Goal: Contribute content

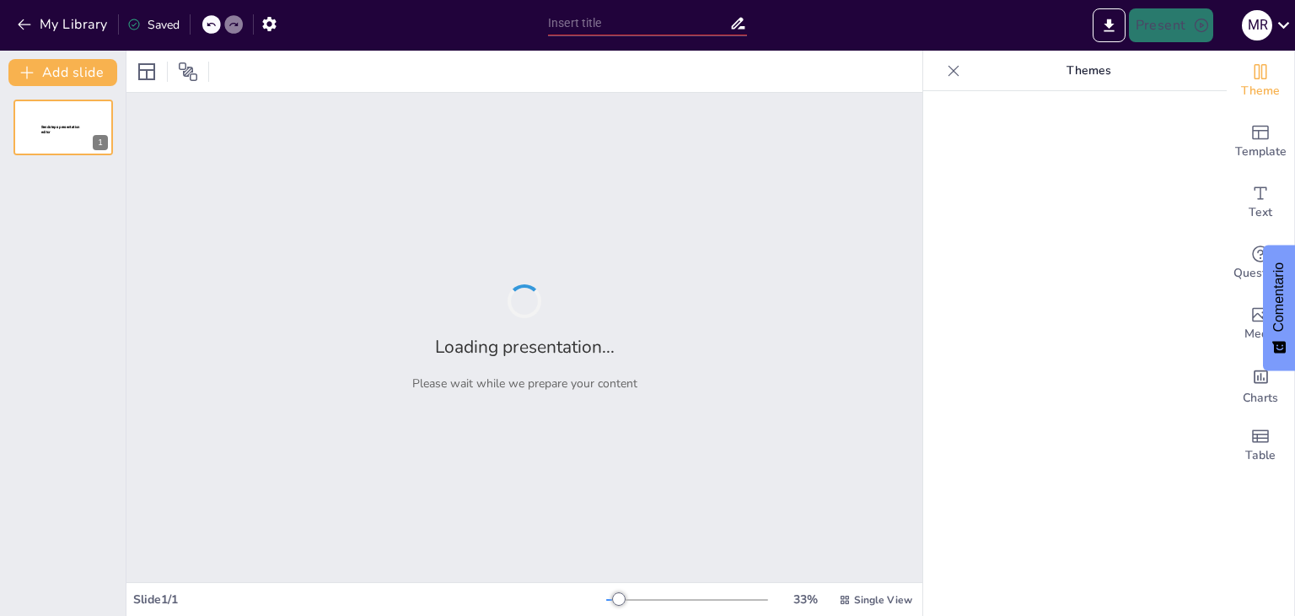
type input "[MEDICAL_DATA] Y OBSTRUCCION INTESTINAL"
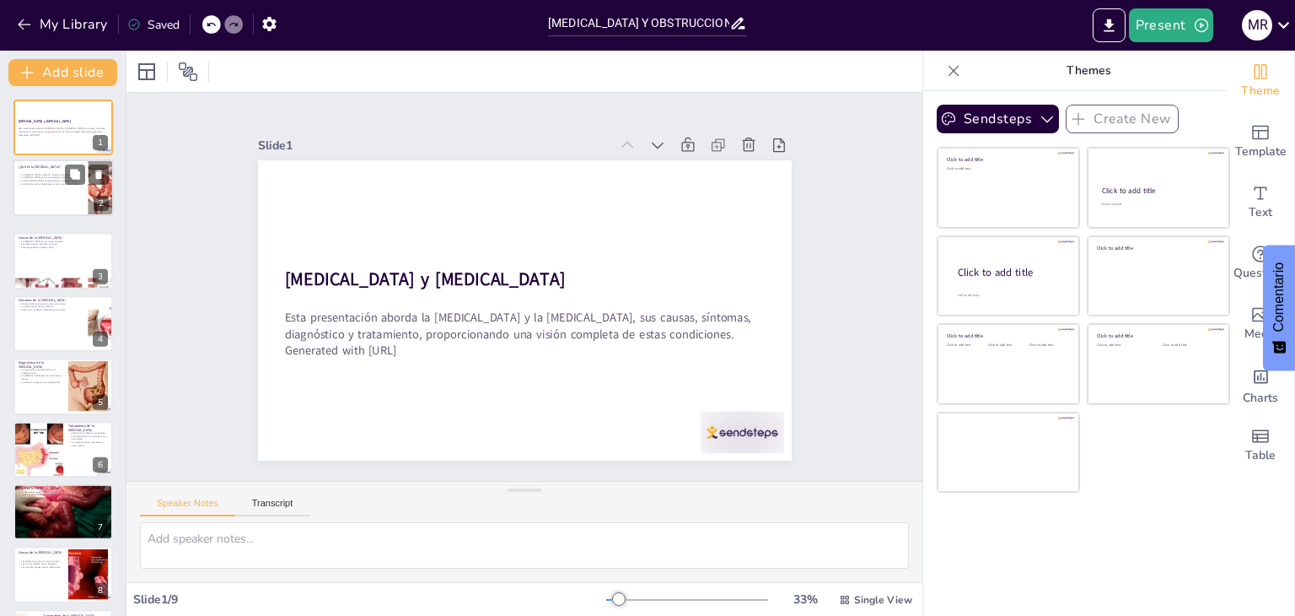
click at [61, 159] on div "¿Qué es la [MEDICAL_DATA]? La [MEDICAL_DATA] implica la formación de divertícul…" at bounding box center [63, 159] width 100 height 0
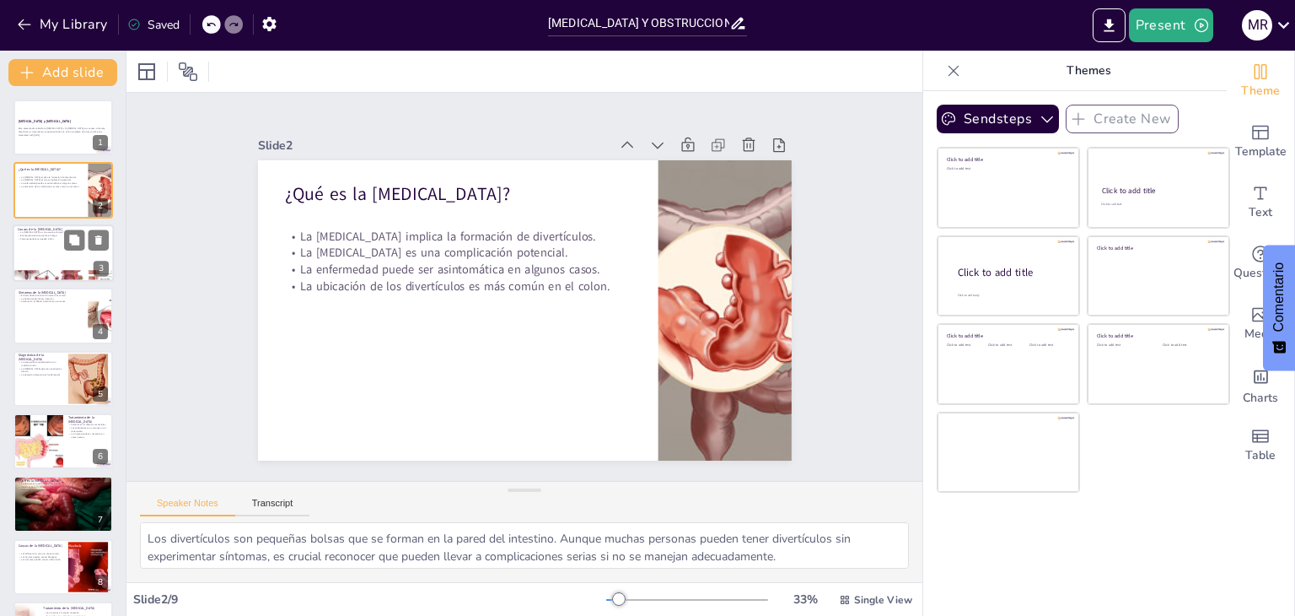
click at [38, 260] on div at bounding box center [63, 252] width 101 height 57
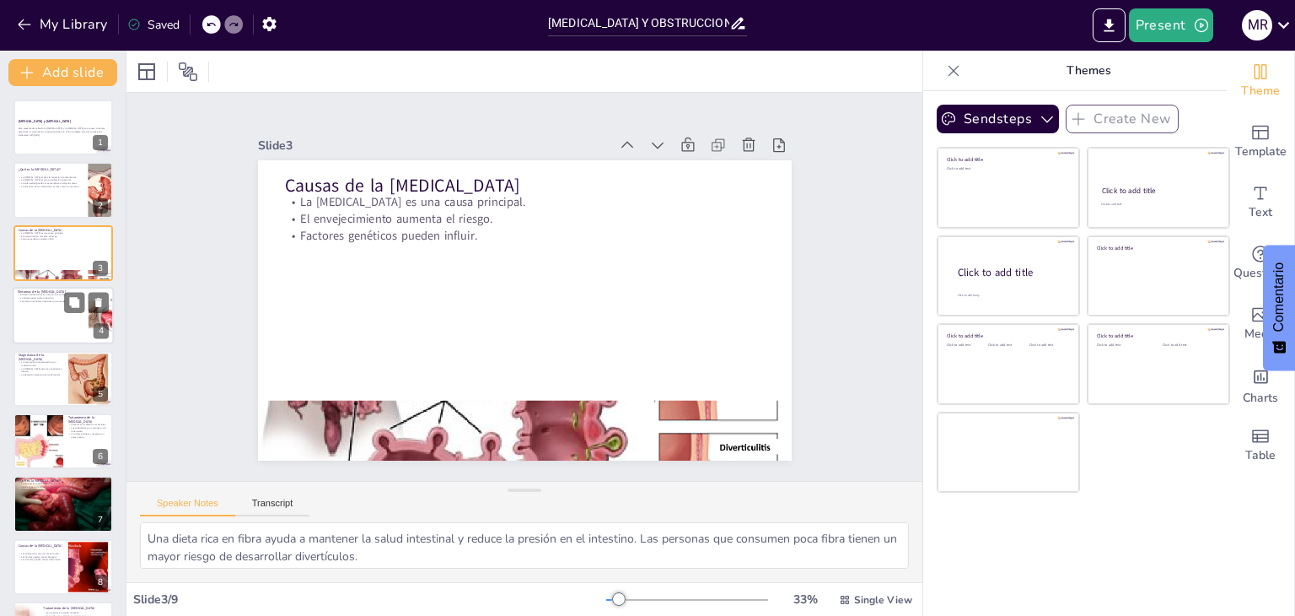
click at [46, 301] on p "Cambios en el hábito intestinal son comunes." at bounding box center [51, 301] width 66 height 3
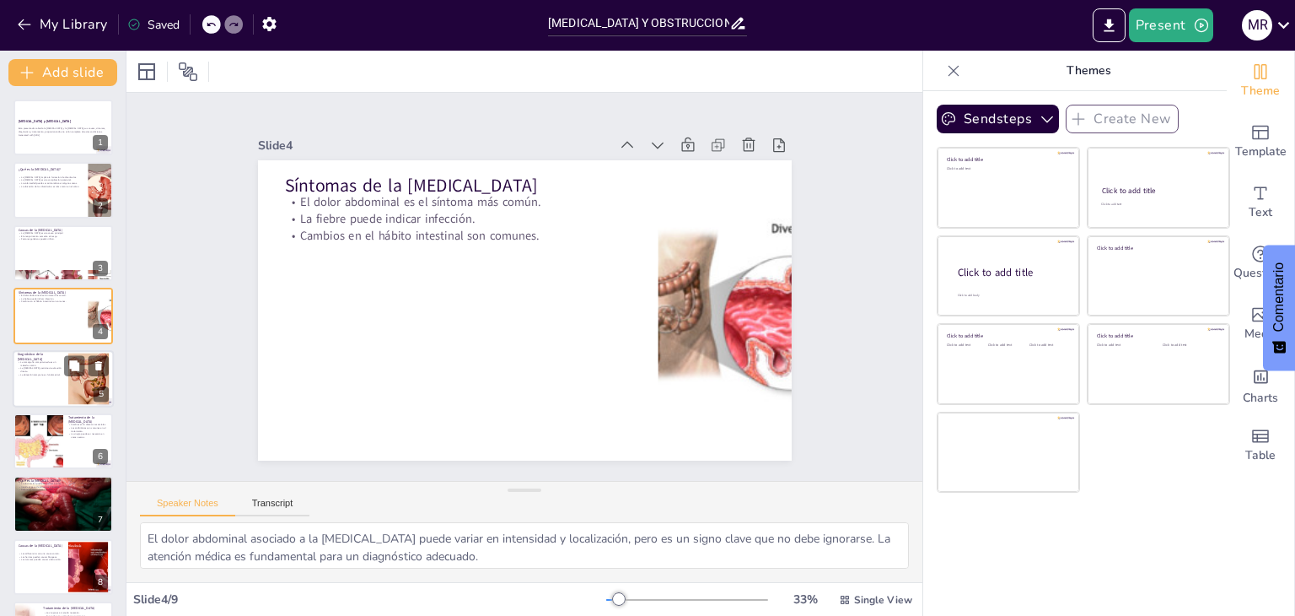
click at [34, 383] on div at bounding box center [63, 378] width 101 height 57
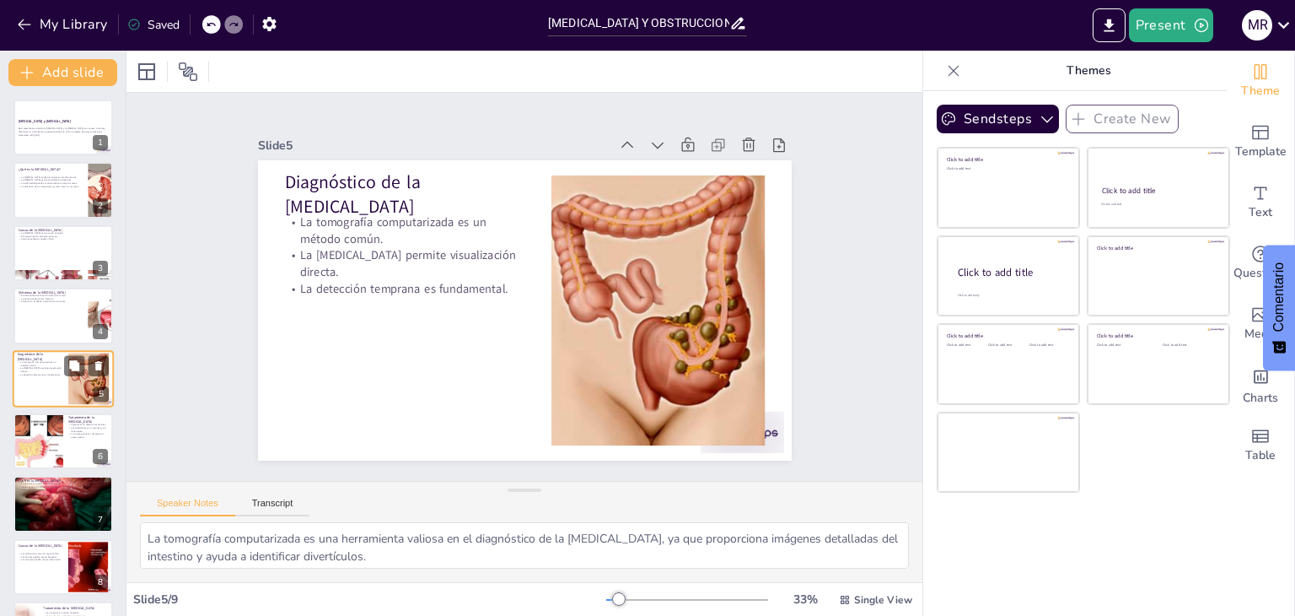
scroll to position [27, 0]
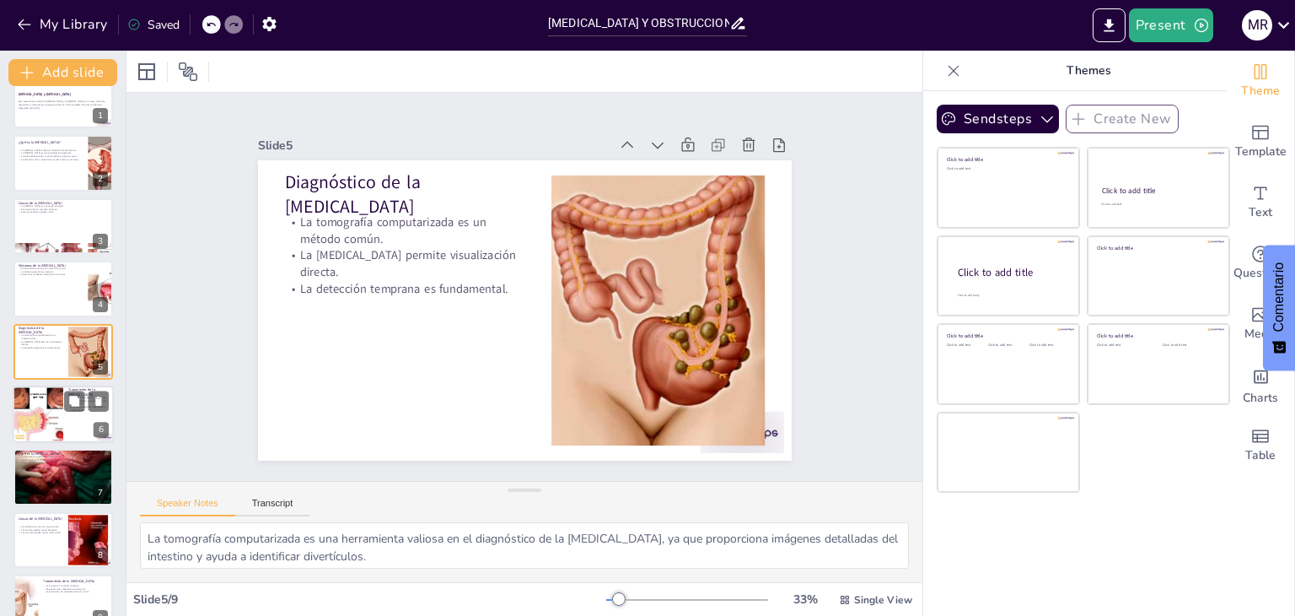
click at [27, 402] on div at bounding box center [38, 413] width 76 height 57
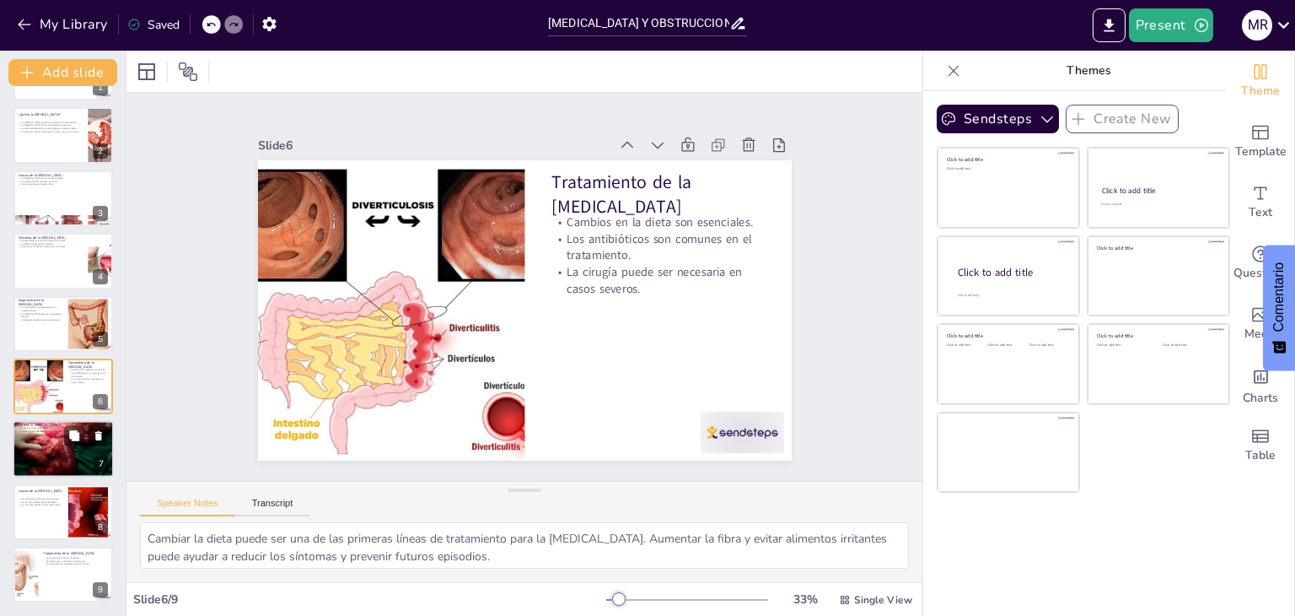
click at [30, 436] on div at bounding box center [63, 449] width 101 height 91
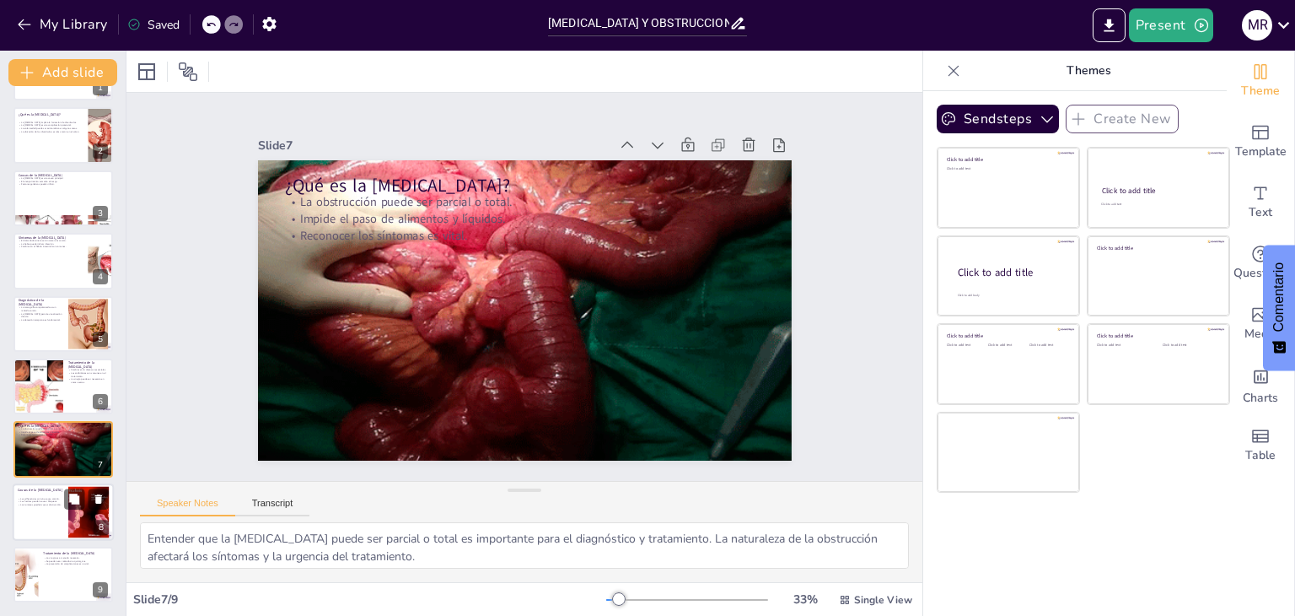
click at [25, 521] on div at bounding box center [63, 511] width 101 height 57
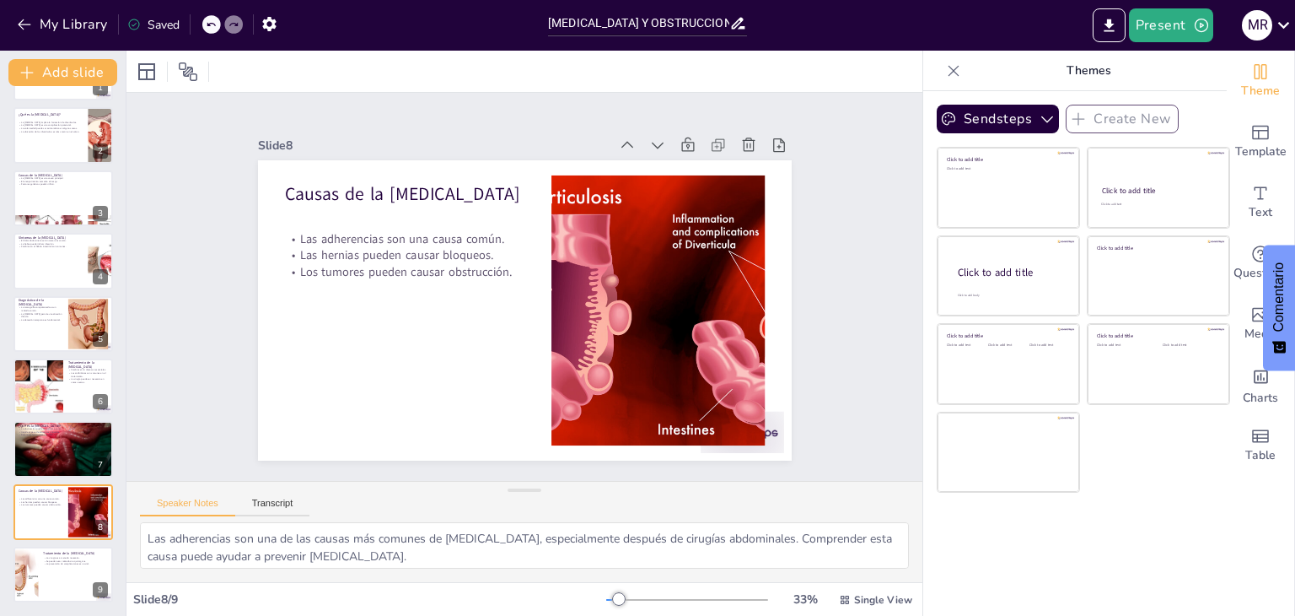
click at [13, 544] on div "[MEDICAL_DATA] y [MEDICAL_DATA] Esta presentación aborda la [MEDICAL_DATA] y la…" at bounding box center [63, 323] width 126 height 557
click at [20, 557] on div at bounding box center [25, 574] width 80 height 57
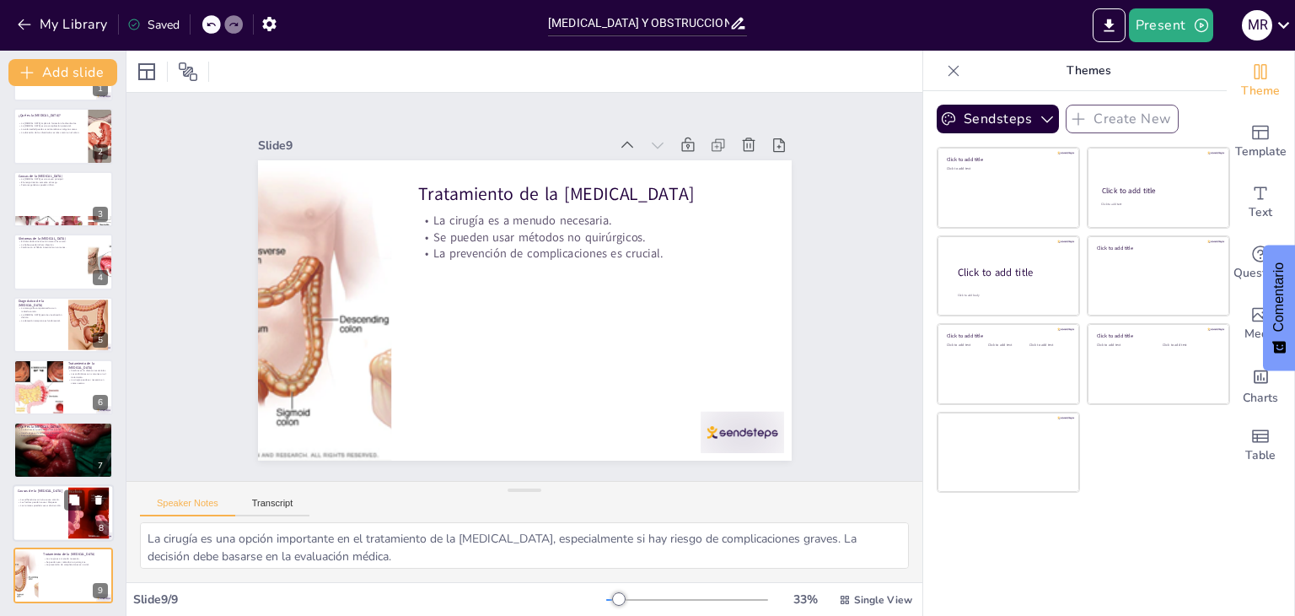
click at [24, 517] on div at bounding box center [63, 512] width 101 height 57
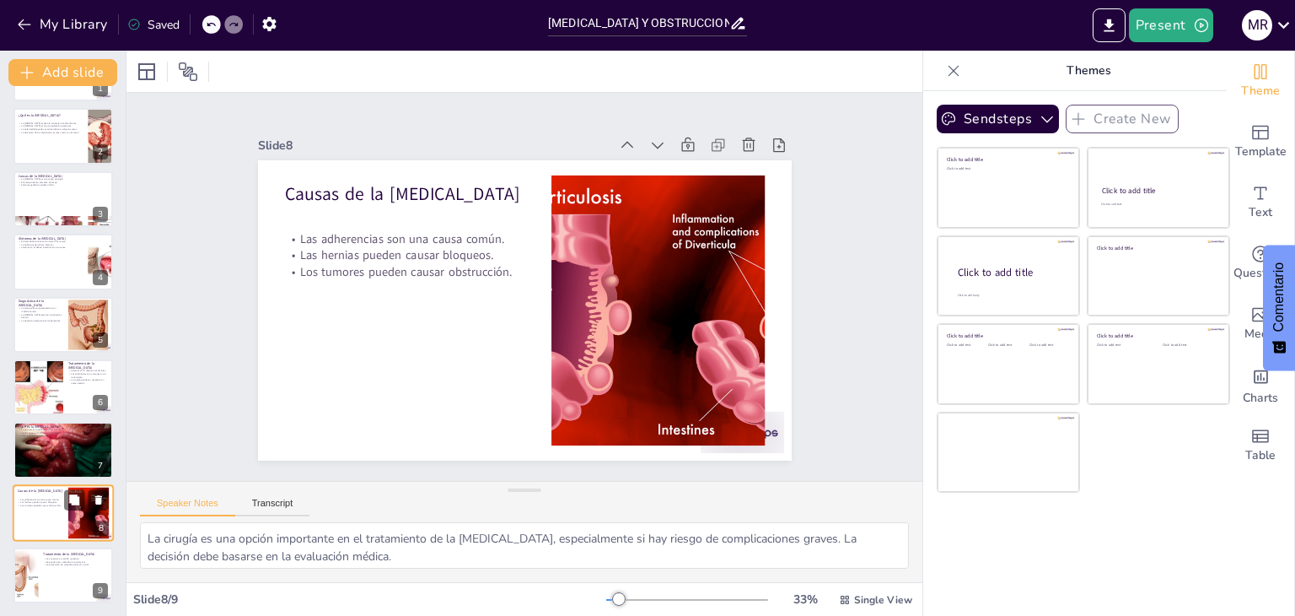
type textarea "Las adherencias son una de las causas más comunes de [MEDICAL_DATA], especialme…"
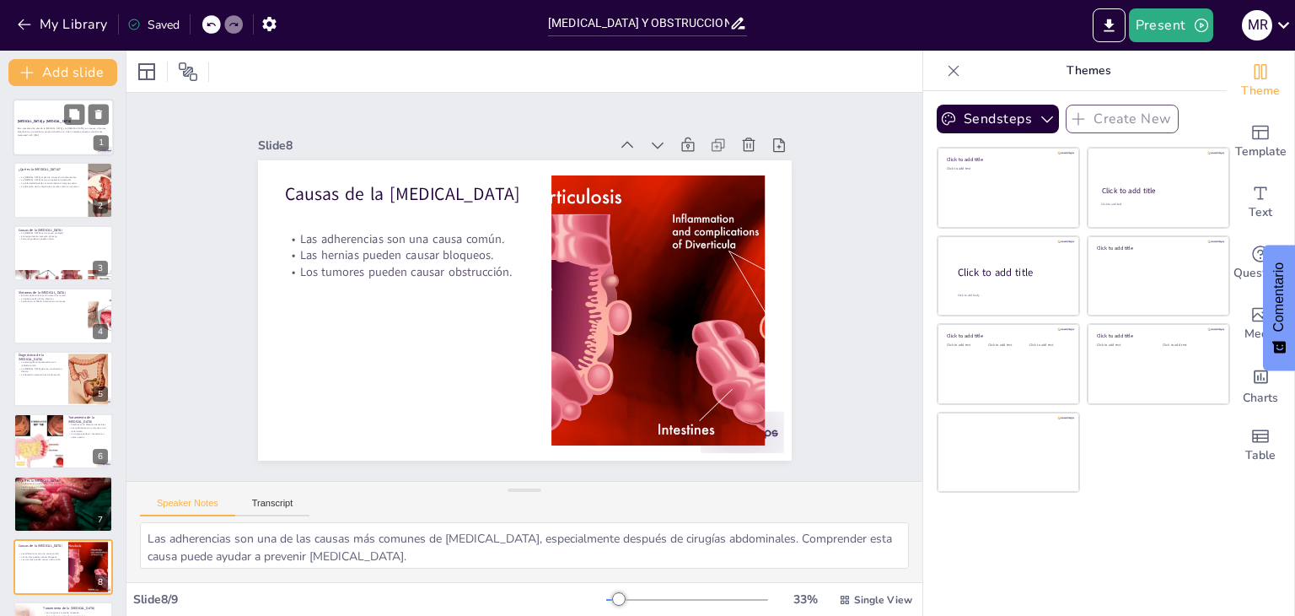
click at [24, 112] on div at bounding box center [63, 127] width 101 height 57
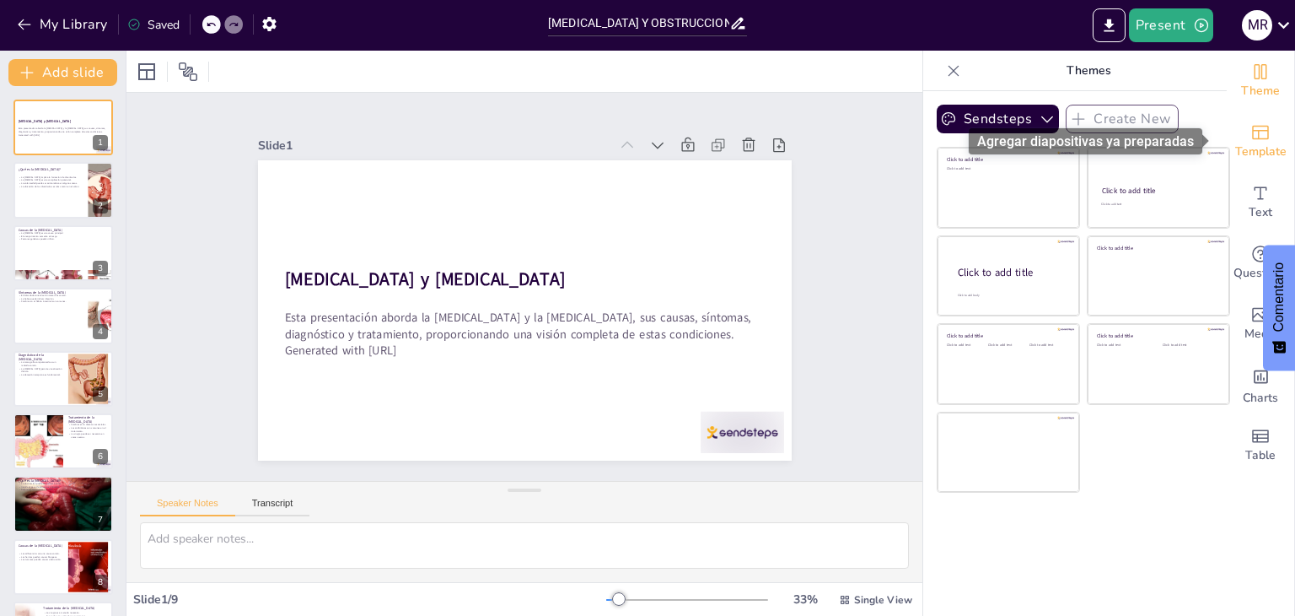
click at [1251, 137] on icon "Add ready made slides" at bounding box center [1261, 132] width 20 height 20
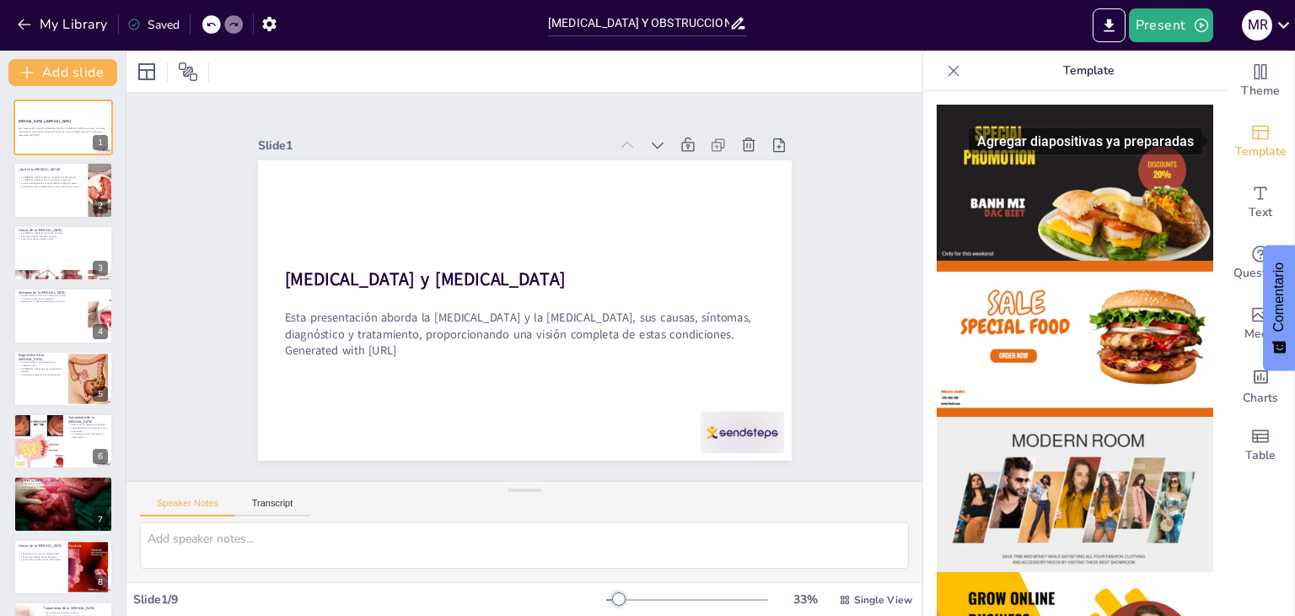
click at [1235, 119] on div "Template" at bounding box center [1260, 141] width 67 height 61
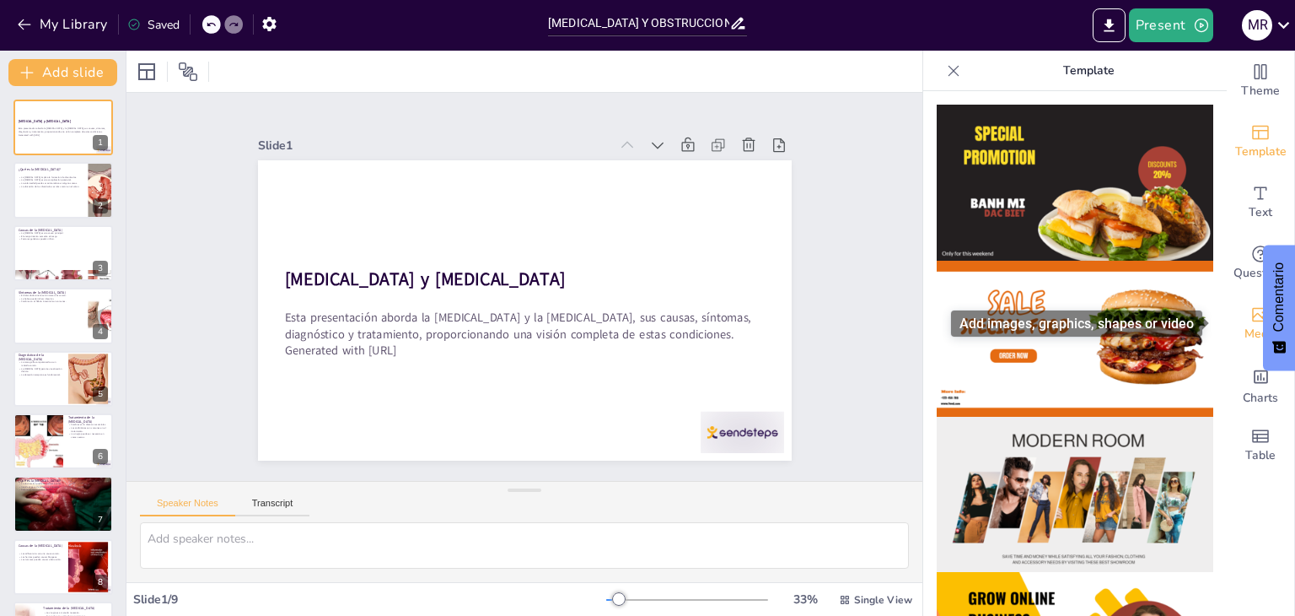
click at [1251, 314] on icon "Add images, graphics, shapes or video" at bounding box center [1261, 314] width 20 height 20
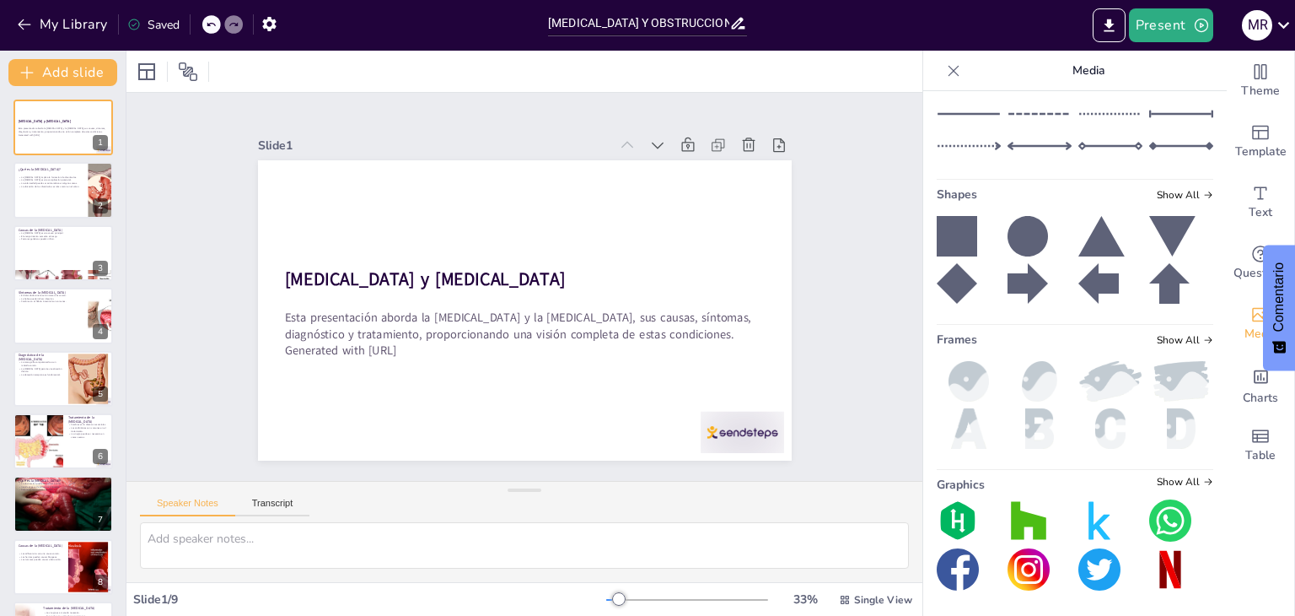
scroll to position [265, 0]
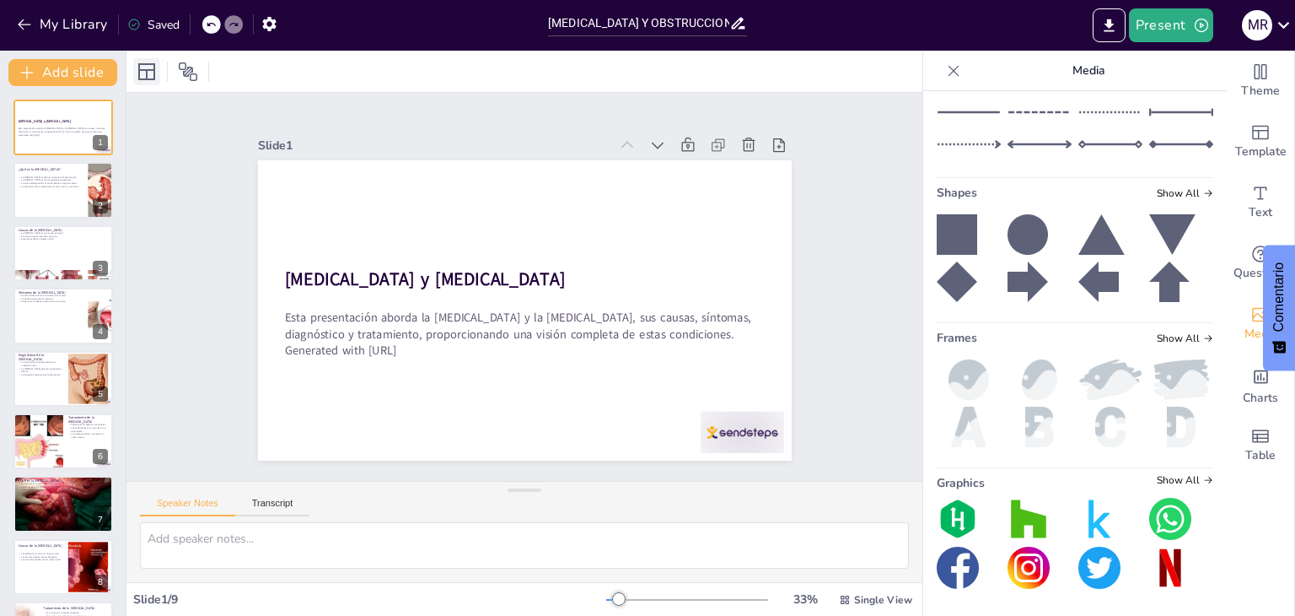
click at [140, 62] on icon at bounding box center [147, 72] width 20 height 20
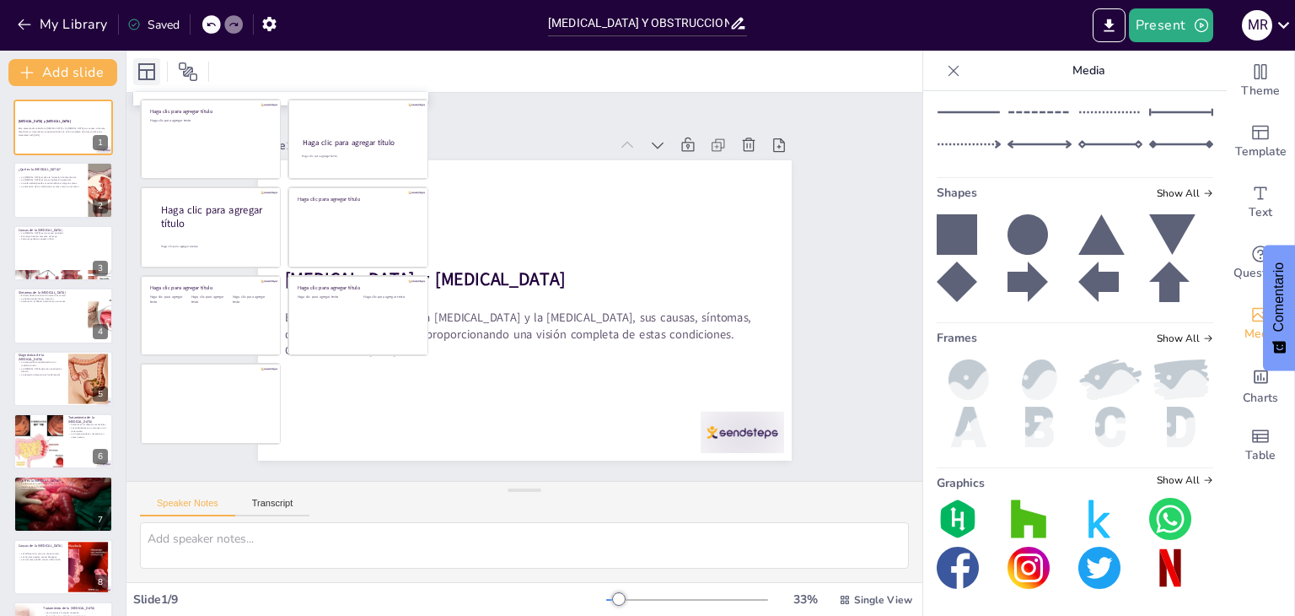
click at [140, 62] on icon at bounding box center [147, 72] width 20 height 20
click at [816, 262] on div "Slide 1 [MEDICAL_DATA] y [MEDICAL_DATA] Esta presentación aborda la [MEDICAL_DA…" at bounding box center [524, 286] width 715 height 573
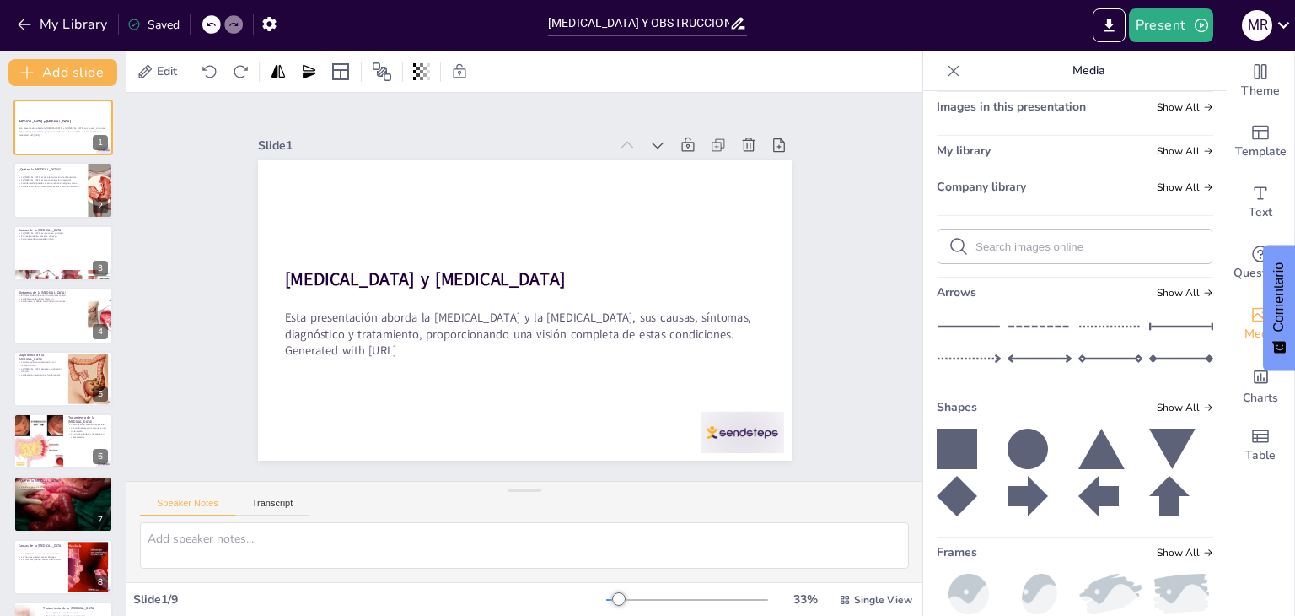
scroll to position [0, 0]
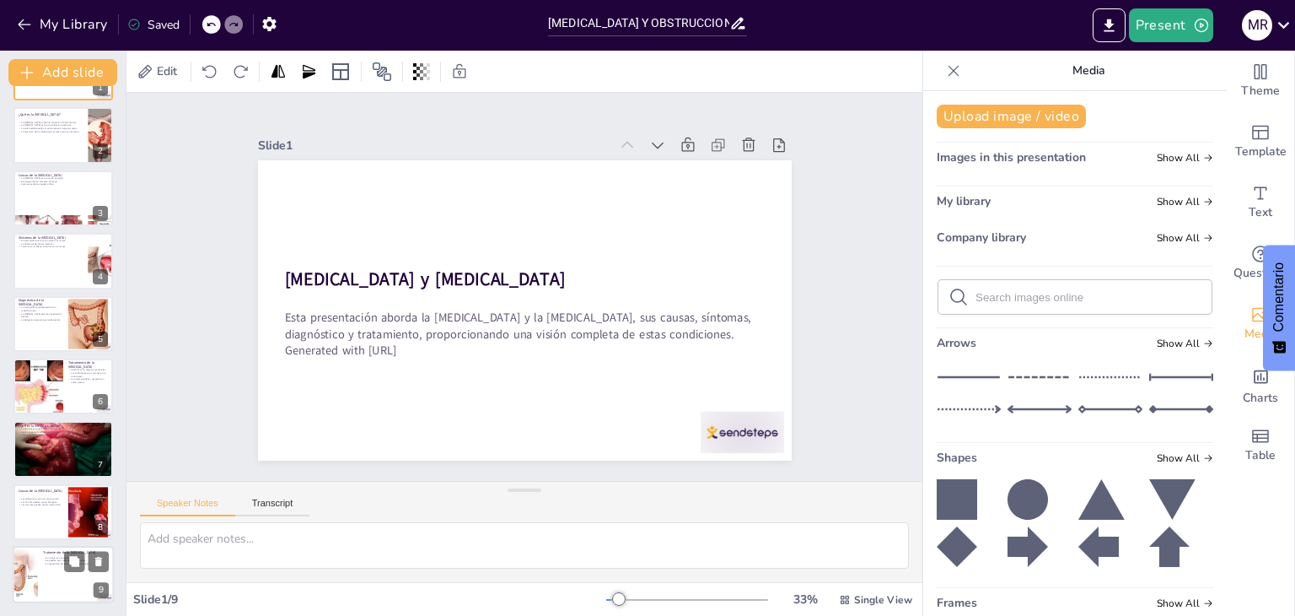
click at [33, 584] on div at bounding box center [25, 574] width 80 height 57
type textarea "La cirugía es una opción importante en el tratamiento de la [MEDICAL_DATA], esp…"
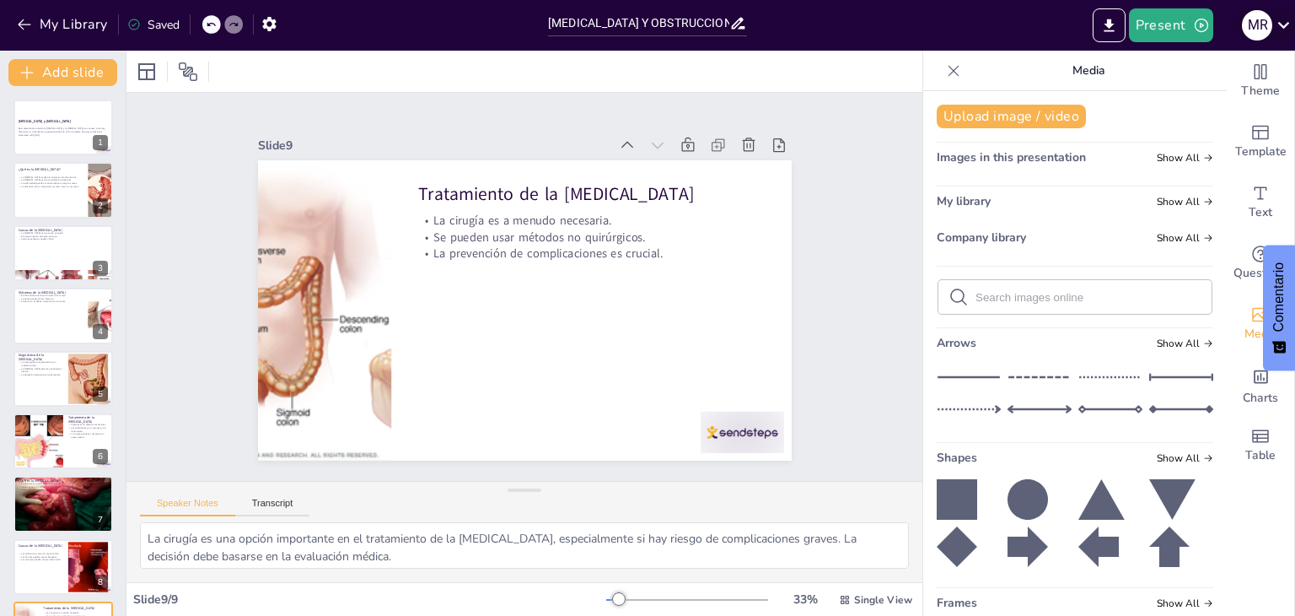
click at [1285, 23] on icon at bounding box center [1284, 24] width 23 height 23
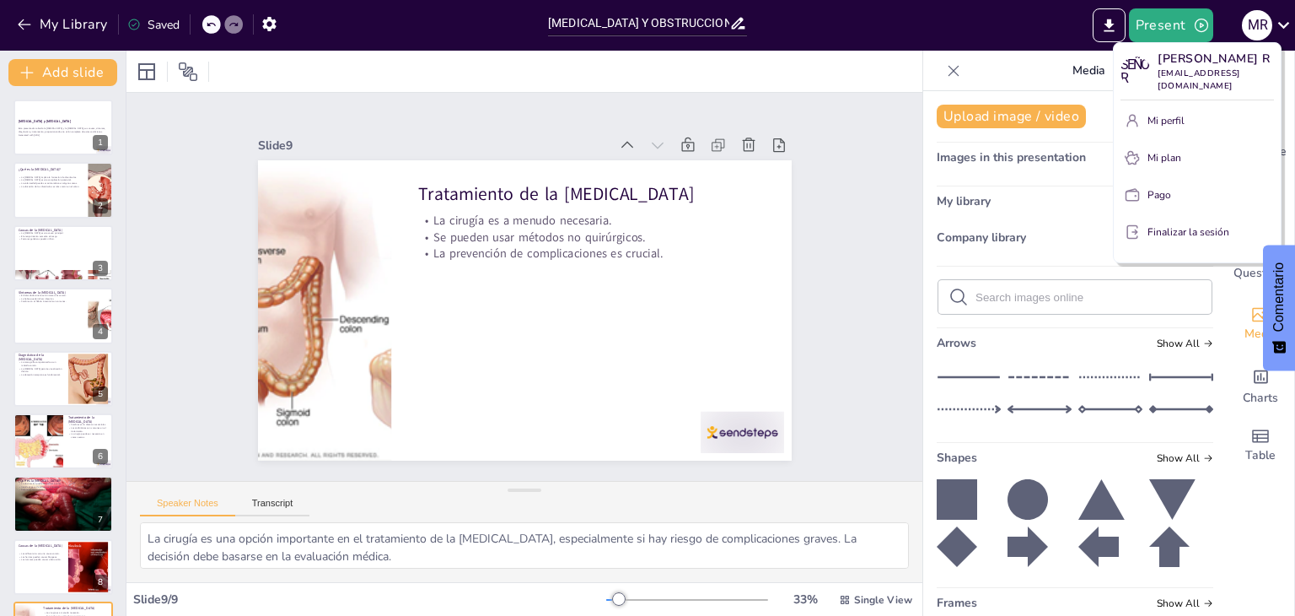
click at [28, 132] on div at bounding box center [647, 308] width 1295 height 616
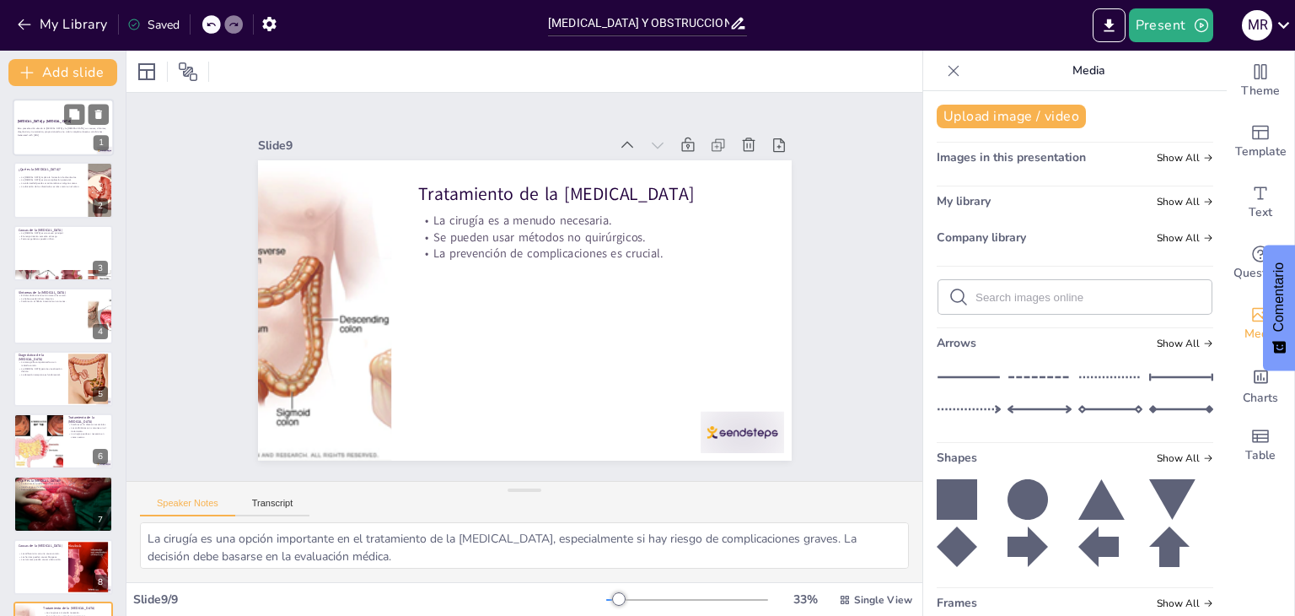
click at [51, 123] on strong "[MEDICAL_DATA] y [MEDICAL_DATA]" at bounding box center [44, 121] width 53 height 4
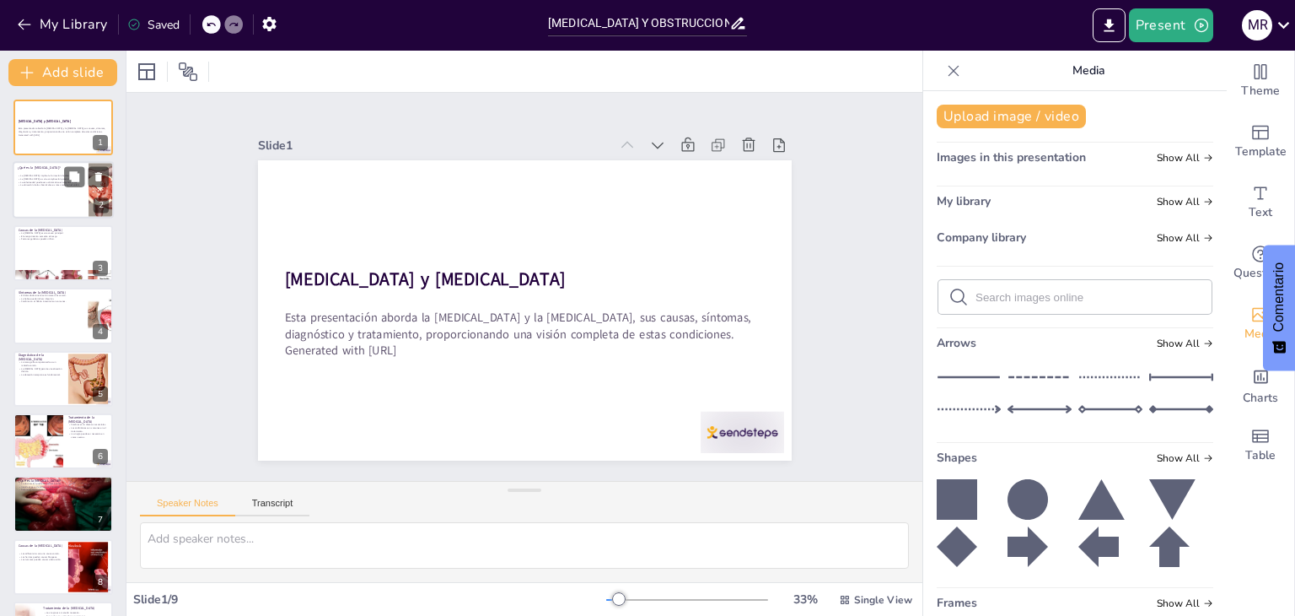
click at [53, 198] on div at bounding box center [63, 190] width 101 height 57
type textarea "Los divertículos son pequeñas bolsas que se forman en la pared del intestino. A…"
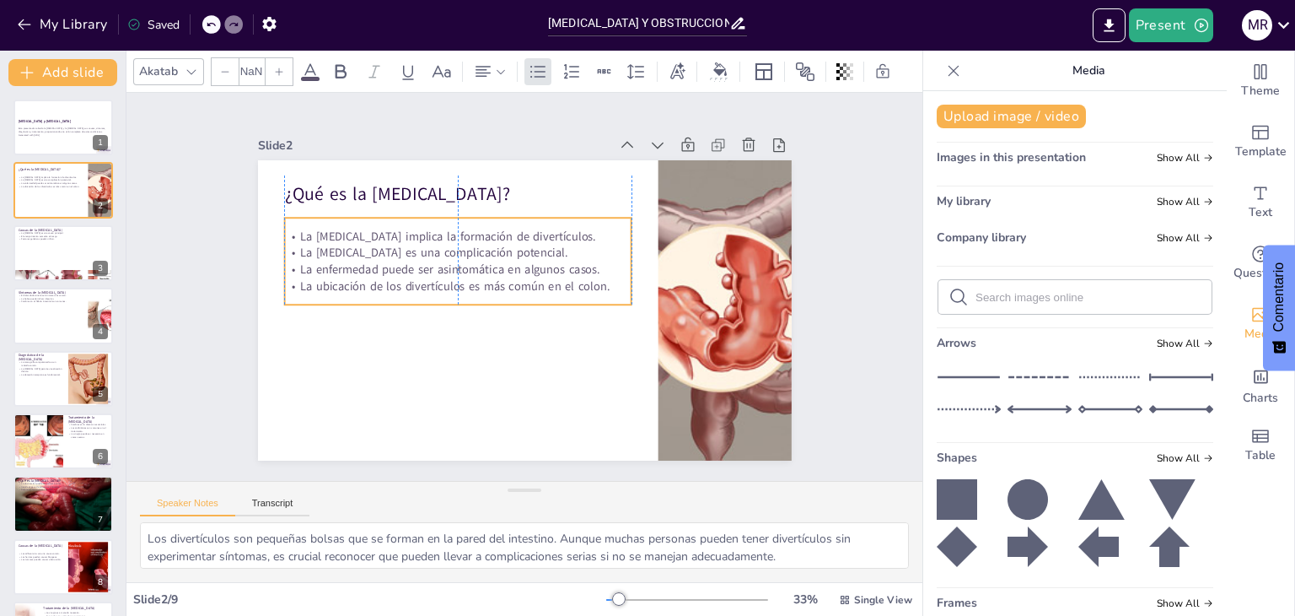
type input "32"
click at [288, 258] on p "La [MEDICAL_DATA] es una complicación potencial." at bounding box center [461, 246] width 347 height 52
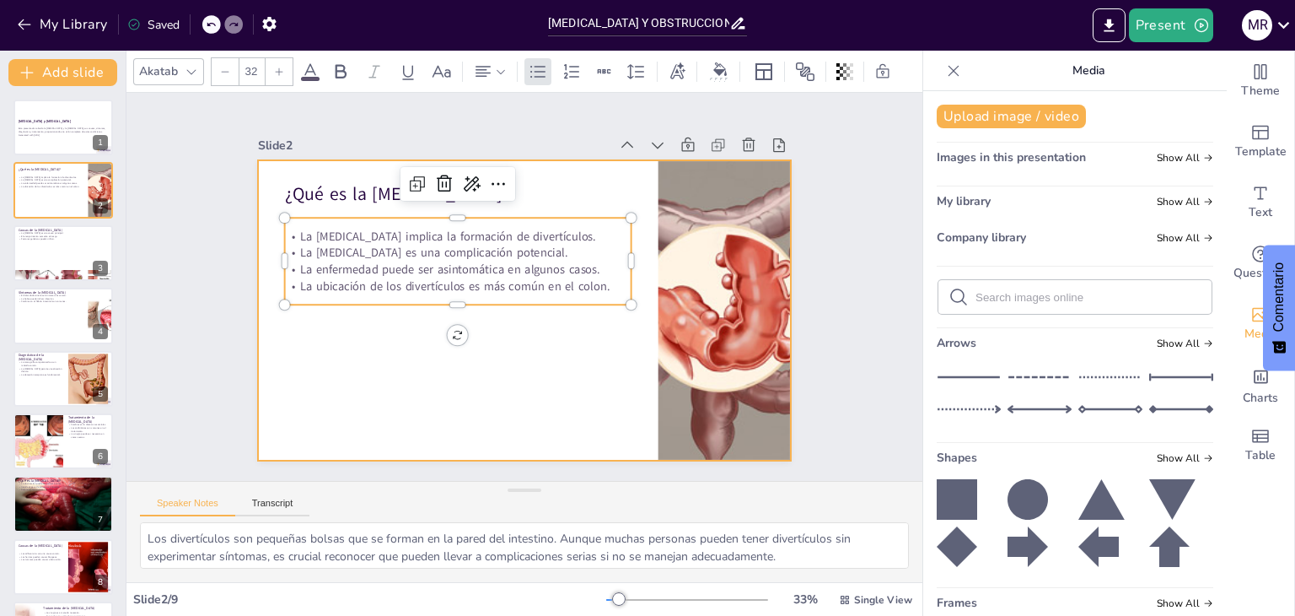
click at [327, 331] on div at bounding box center [522, 310] width 562 height 354
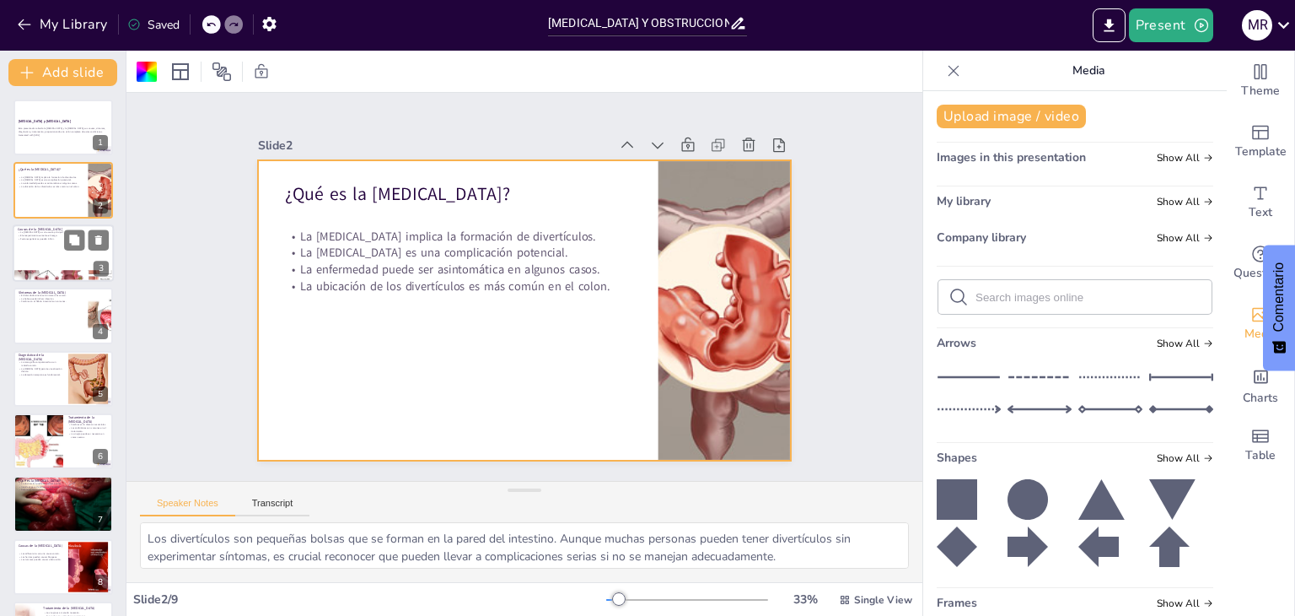
click at [40, 258] on div at bounding box center [63, 252] width 101 height 57
type textarea "Una dieta rica en fibra ayuda a mantener la salud intestinal y reduce la presió…"
